Goal: Transaction & Acquisition: Purchase product/service

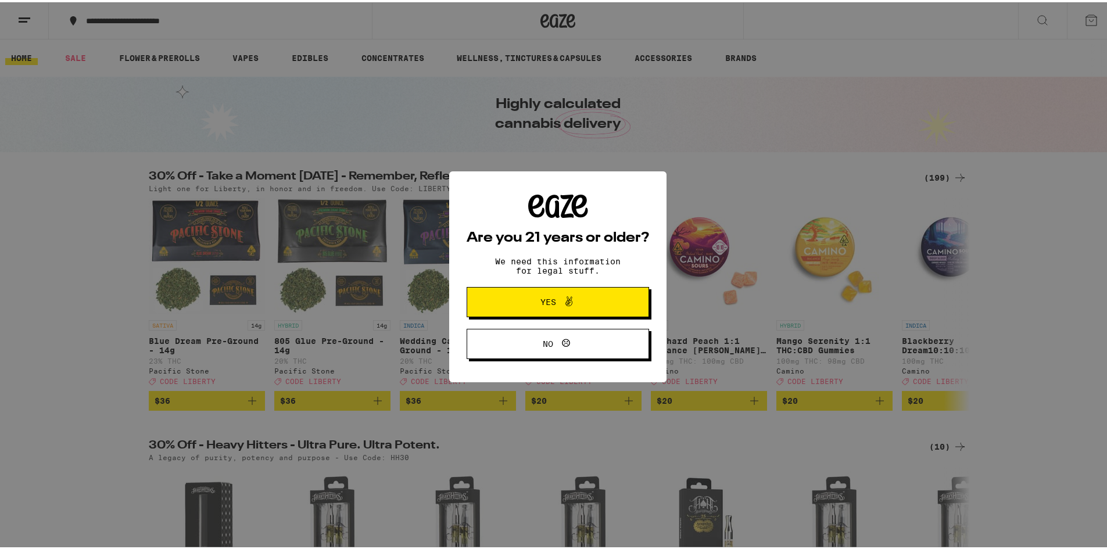
click at [556, 298] on span at bounding box center [566, 299] width 20 height 15
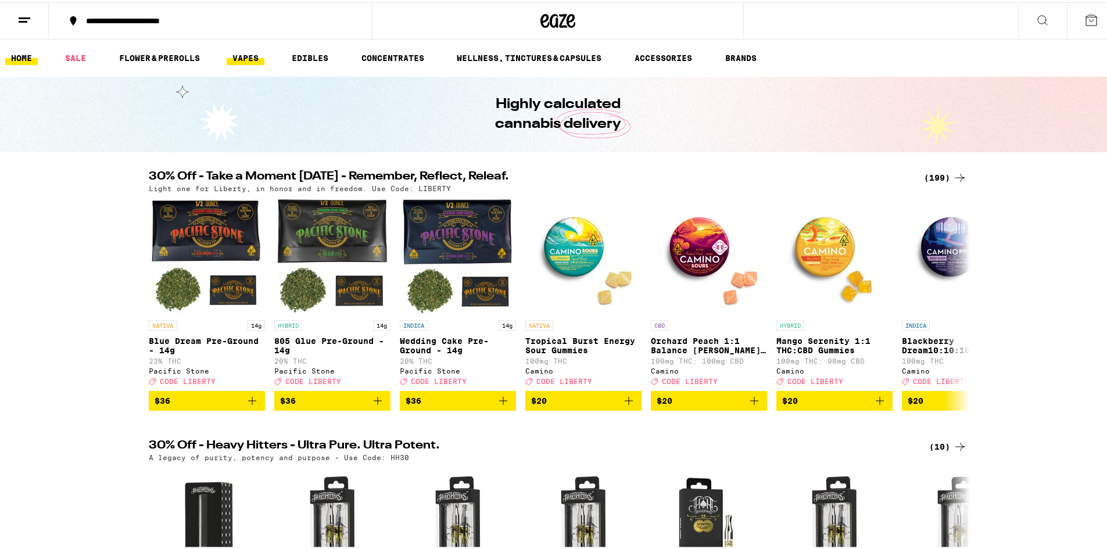
click at [236, 58] on link "VAPES" at bounding box center [246, 56] width 38 height 14
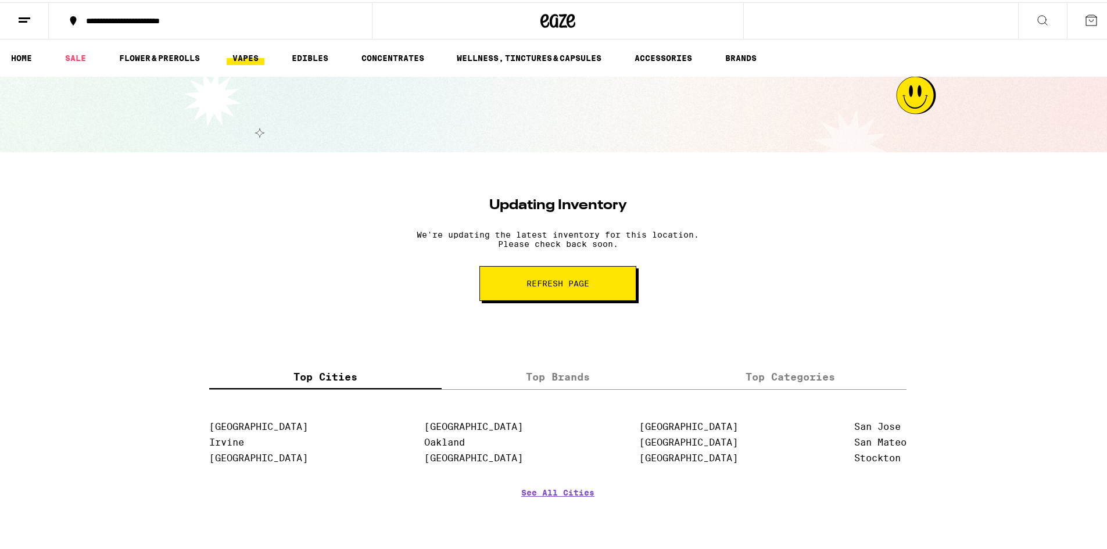
click at [509, 292] on button "Refresh page" at bounding box center [557, 281] width 157 height 35
click at [523, 275] on button "Refresh page" at bounding box center [557, 281] width 157 height 35
